Goal: Information Seeking & Learning: Learn about a topic

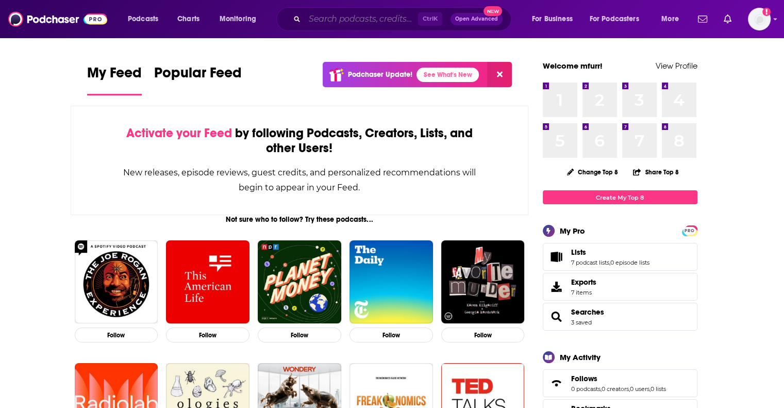
click at [336, 25] on input "Search podcasts, credits, & more..." at bounding box center [361, 19] width 113 height 16
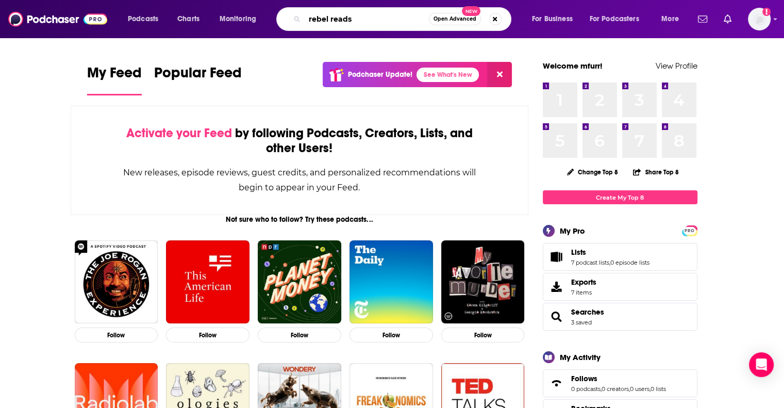
type input "rebel reads"
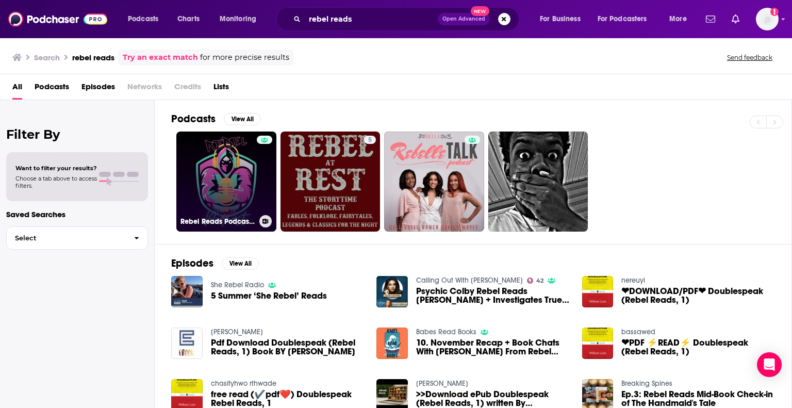
click at [233, 165] on link "Rebel Reads Podcast-Join The Rebellion!" at bounding box center [226, 181] width 100 height 100
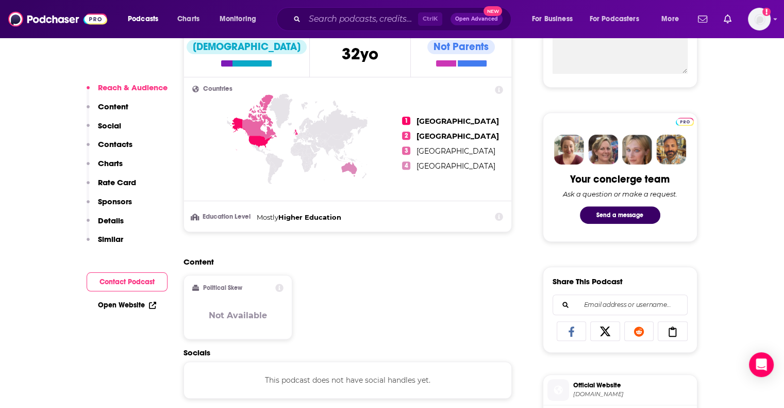
scroll to position [419, 0]
